Goal: Download file/media

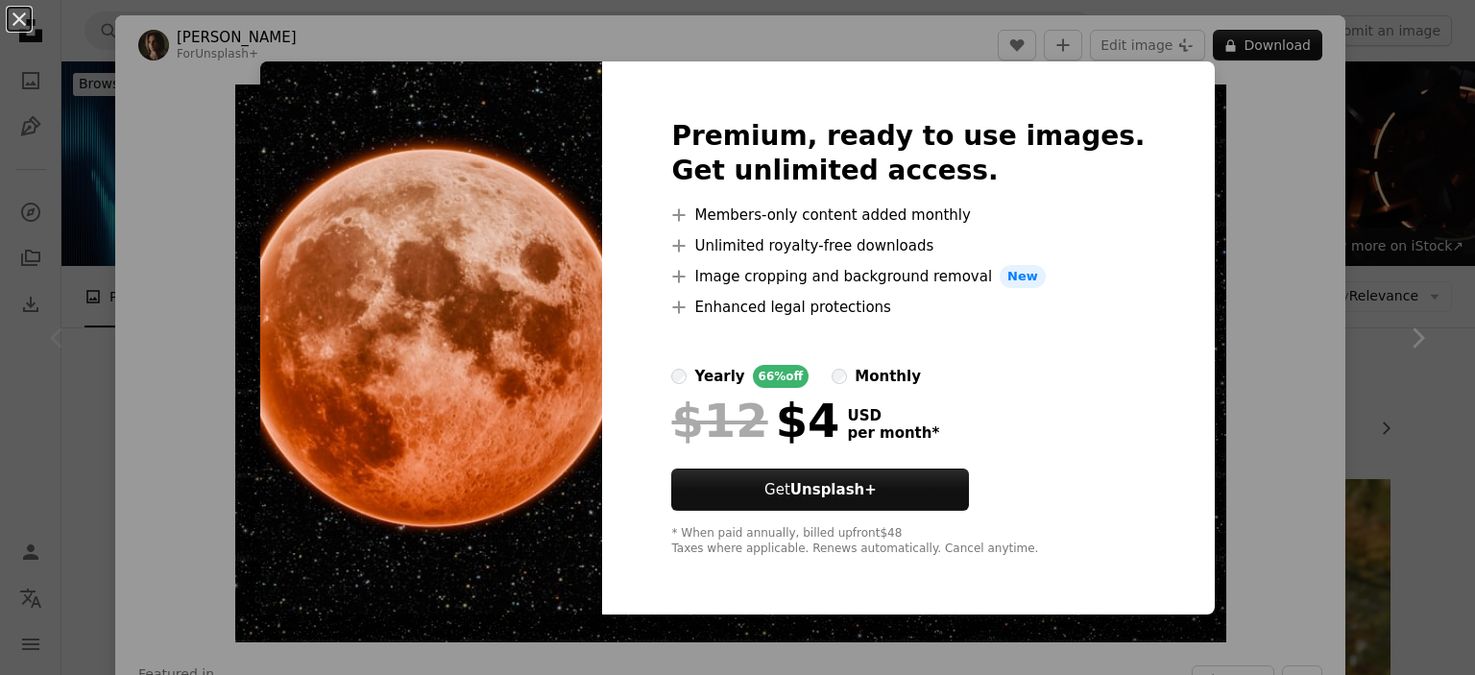
click at [487, 277] on img at bounding box center [431, 337] width 342 height 553
click at [1189, 76] on div "An X shape Premium, ready to use images. Get unlimited access. A plus sign Memb…" at bounding box center [737, 337] width 1475 height 675
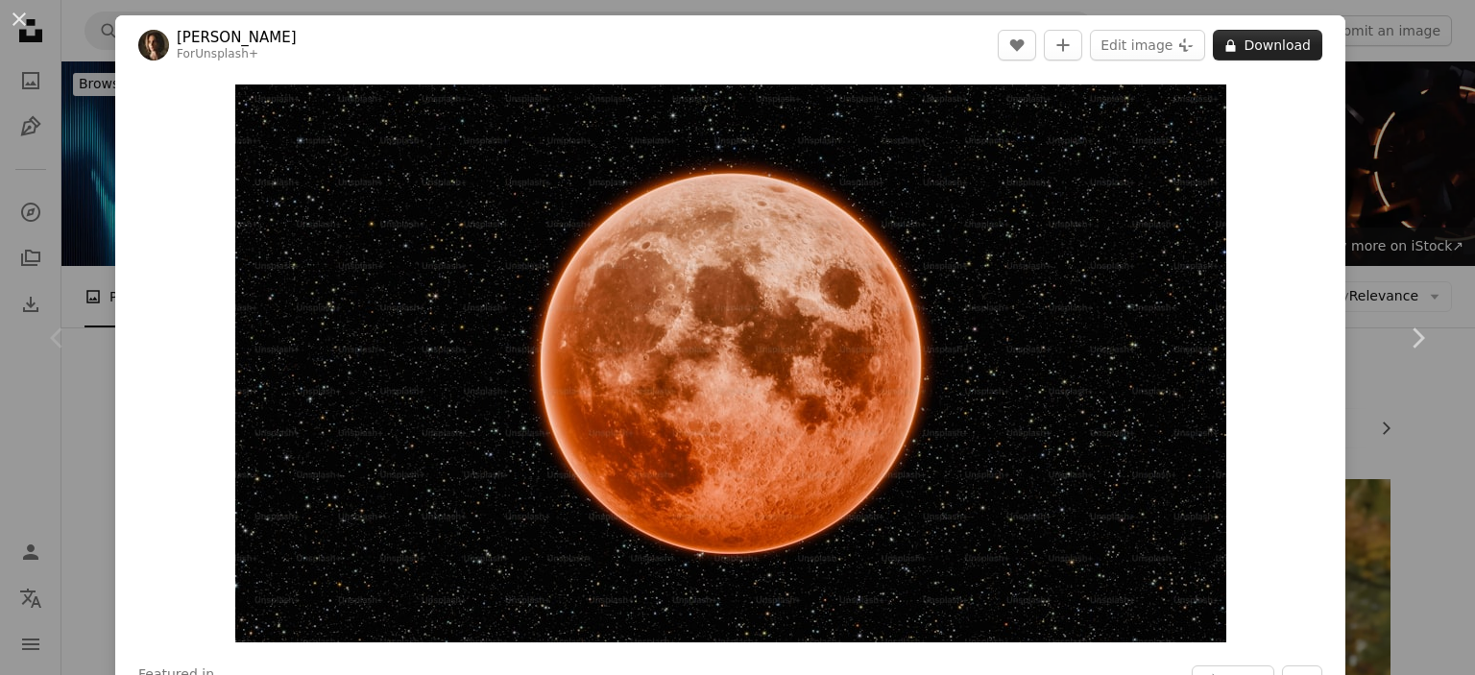
click at [1226, 45] on icon at bounding box center [1231, 45] width 10 height 12
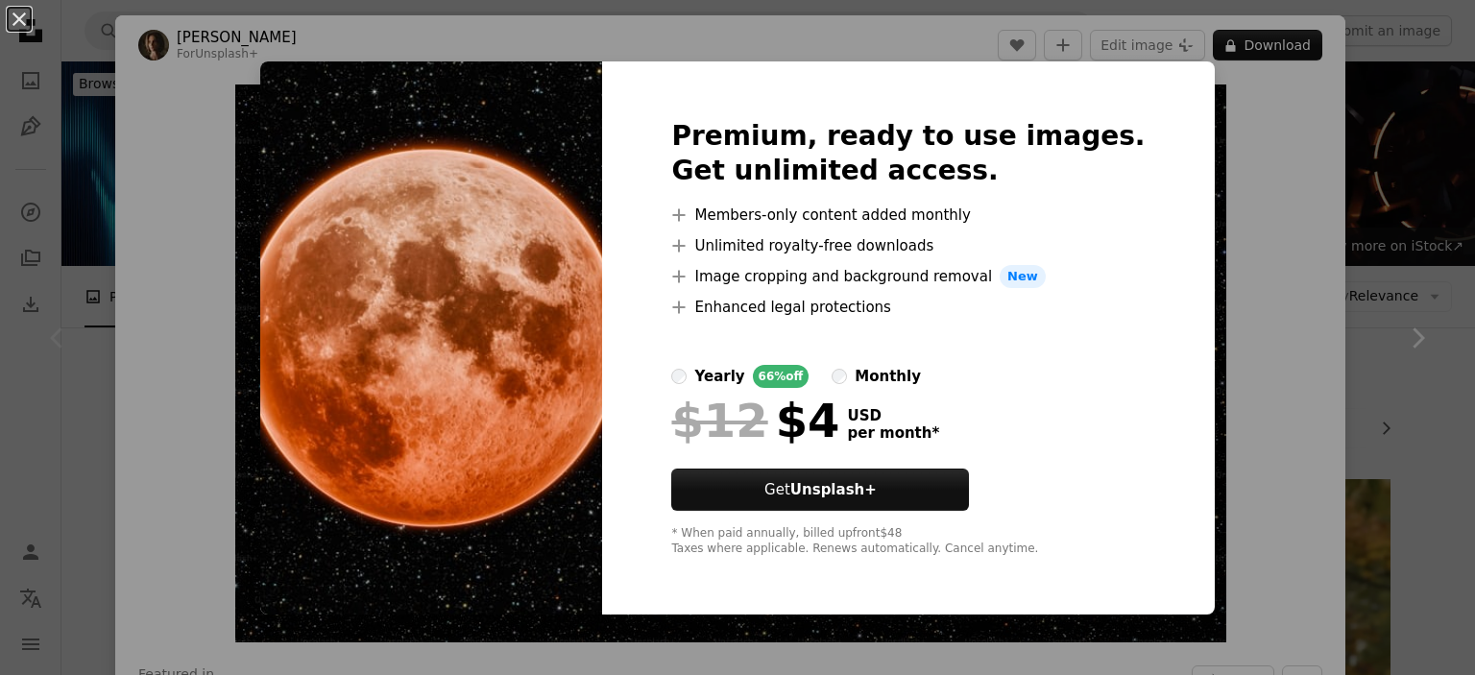
click at [820, 48] on div "An X shape Premium, ready to use images. Get unlimited access. A plus sign Memb…" at bounding box center [737, 337] width 1475 height 675
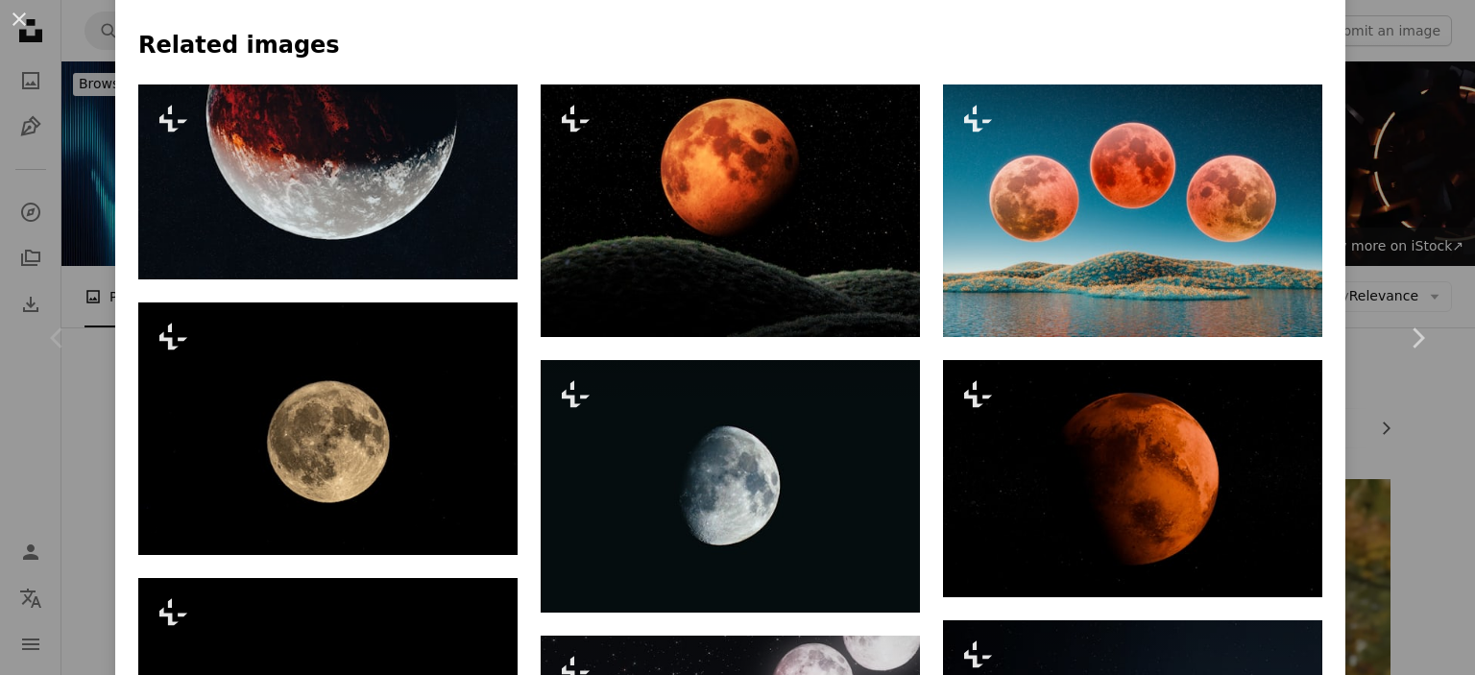
scroll to position [1543, 0]
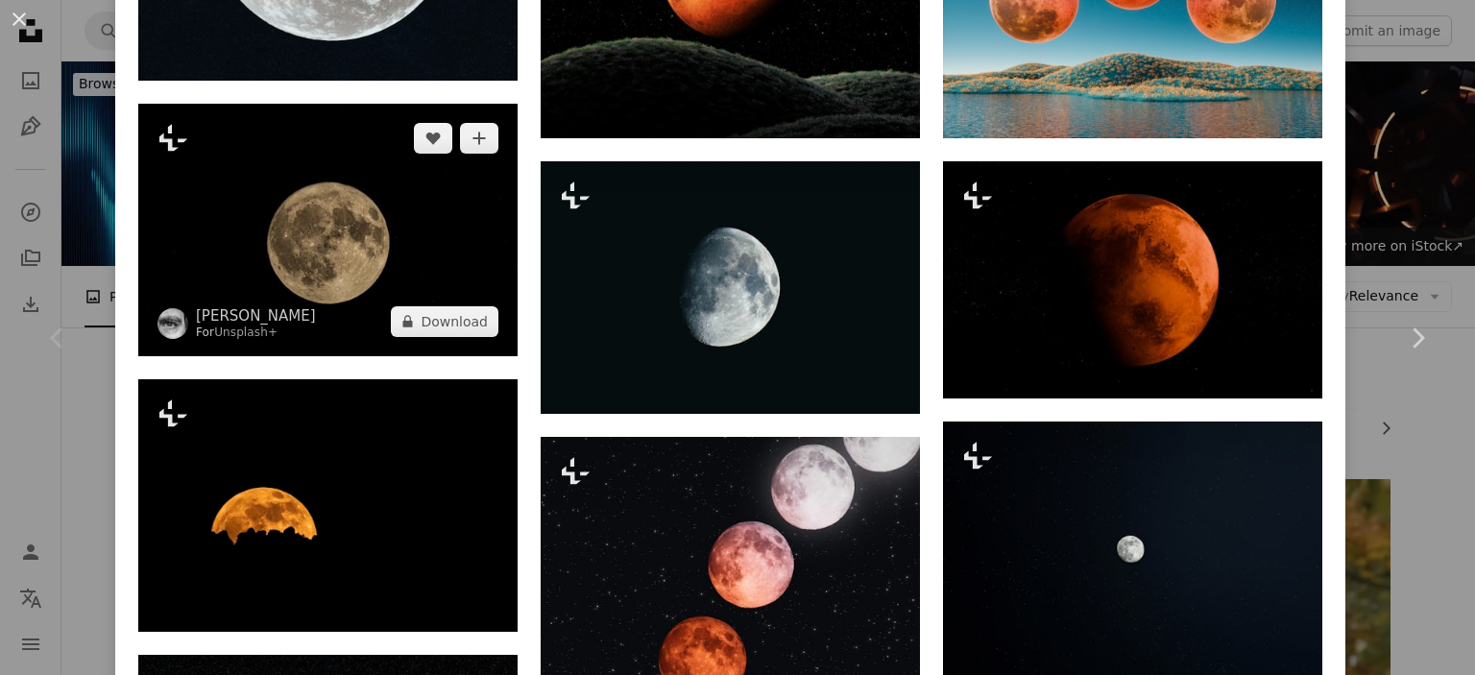
click at [367, 218] on img at bounding box center [327, 230] width 379 height 253
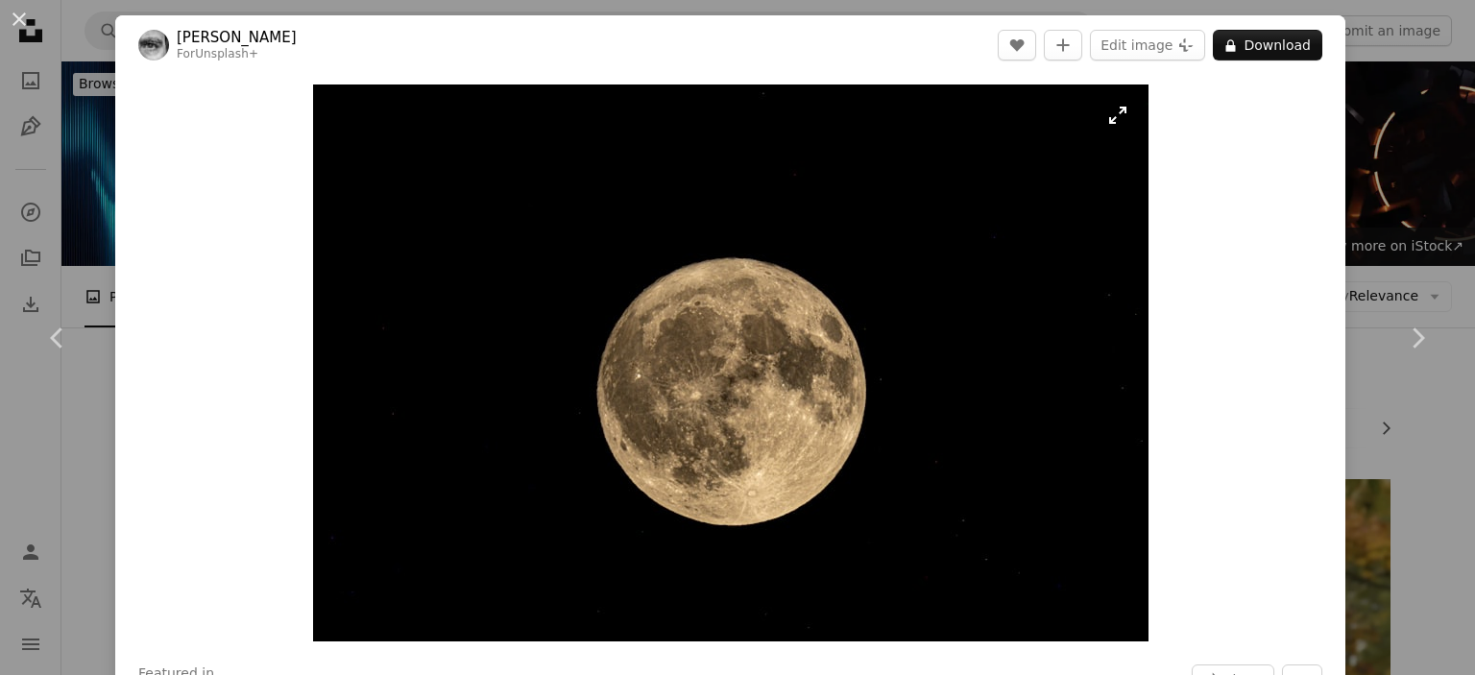
click at [1120, 116] on img "Zoom in on this image" at bounding box center [730, 362] width 835 height 557
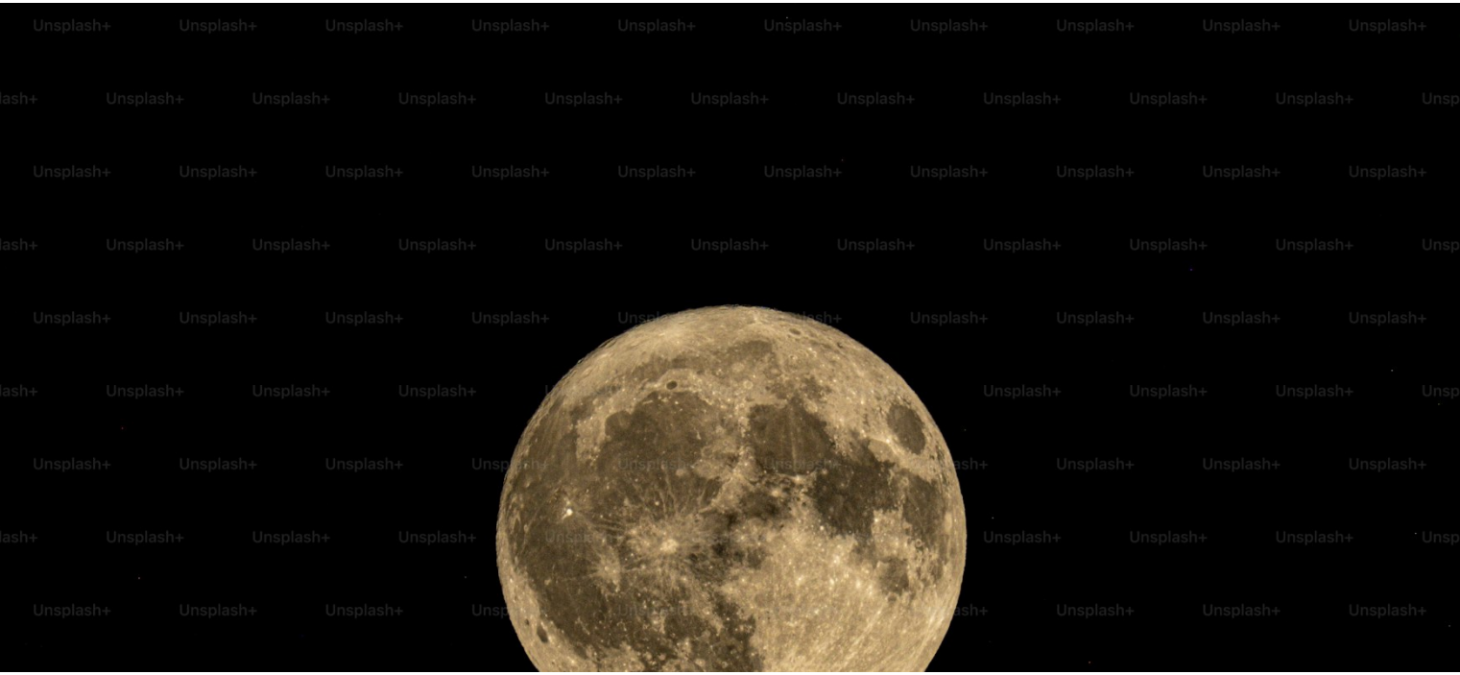
scroll to position [145, 0]
